Goal: Use online tool/utility: Utilize a website feature to perform a specific function

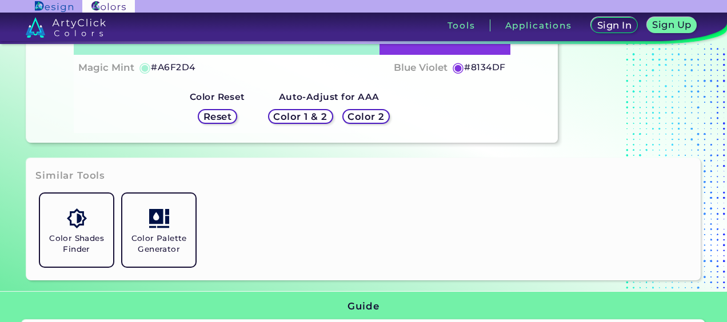
scroll to position [57, 0]
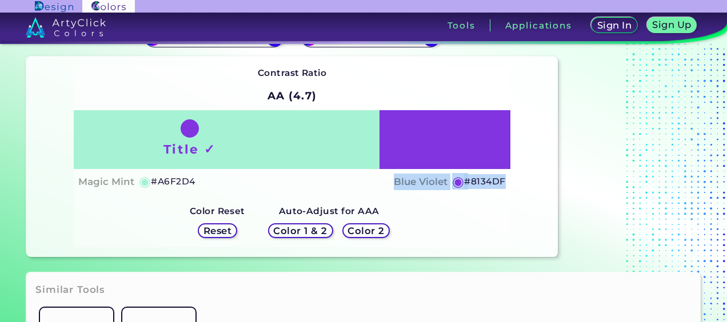
drag, startPoint x: 394, startPoint y: 180, endPoint x: 520, endPoint y: 194, distance: 126.6
click at [520, 194] on div "Contrast Ratio AA (4.7) Title ✓ Text ✗ Magic Mint ◉ #A6F2D4 Blue Violet ◉ #8134…" at bounding box center [292, 157] width 532 height 201
drag, startPoint x: 520, startPoint y: 194, endPoint x: 491, endPoint y: 207, distance: 32.3
click at [495, 220] on div "Contrast Ratio AA (4.7) Title ✓ Text ✗ Magic Mint ◉ #A6F2D4 ◉" at bounding box center [292, 157] width 436 height 182
click at [469, 212] on div "Contrast Ratio AA (4.7) Title ✓ Text ✗ Magic Mint ◉ #A6F2D4 ◉" at bounding box center [292, 157] width 436 height 182
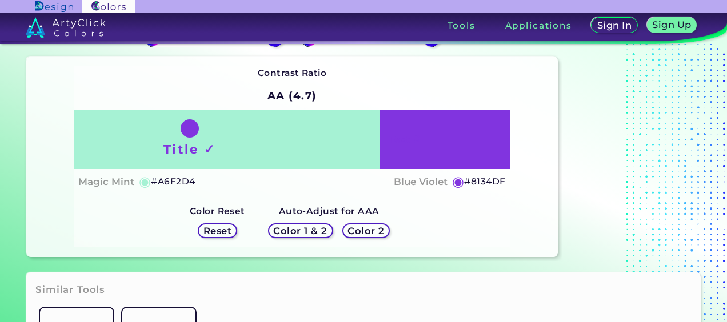
click at [356, 230] on h5 "Color 2" at bounding box center [366, 230] width 34 height 9
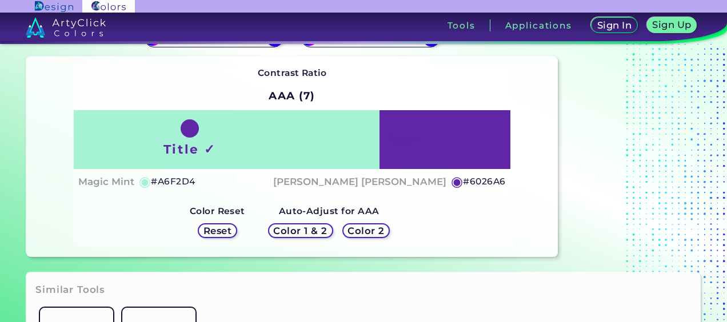
click at [358, 230] on h5 "Color 2" at bounding box center [365, 231] width 33 height 9
click at [362, 227] on h5 "Color 2" at bounding box center [366, 230] width 36 height 9
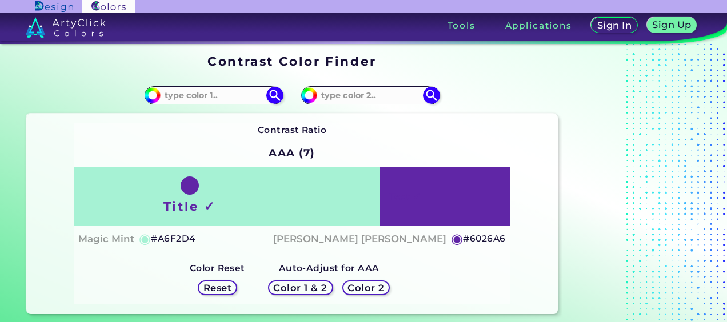
click at [301, 292] on h5 "Color 1 & 2" at bounding box center [300, 288] width 49 height 9
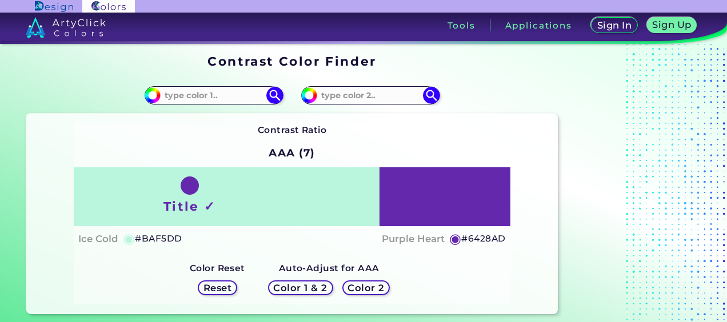
click at [298, 290] on h5 "Color 1 & 2" at bounding box center [300, 288] width 49 height 9
click at [352, 290] on h5 "Color 2" at bounding box center [366, 288] width 36 height 9
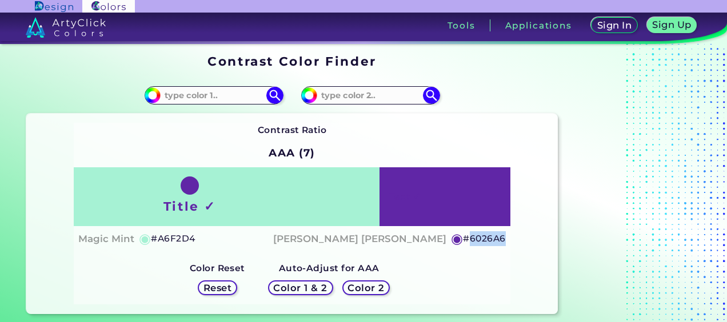
drag, startPoint x: 473, startPoint y: 239, endPoint x: 505, endPoint y: 241, distance: 32.6
click at [505, 241] on div "Title ✓ Text ✓ Magic Mint ◉ #A6F2D4 [PERSON_NAME] [PERSON_NAME] ◉ #6026A6" at bounding box center [292, 210] width 436 height 84
copy h5 "6026A6"
